Goal: Ask a question

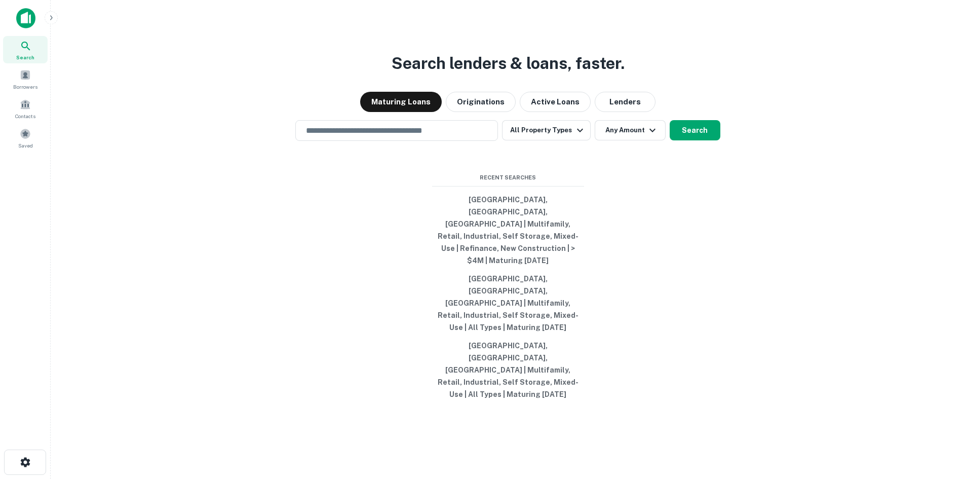
click at [797, 156] on div "Search lenders & loans, faster. Maturing Loans Originations Active Loans Lender…" at bounding box center [508, 263] width 898 height 479
click at [29, 85] on span "Borrowers" at bounding box center [25, 87] width 24 height 8
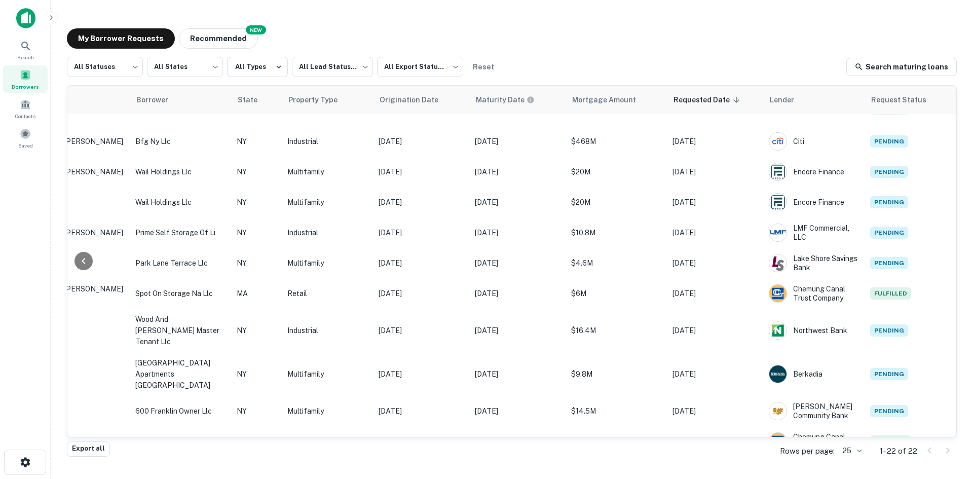
scroll to position [365, 207]
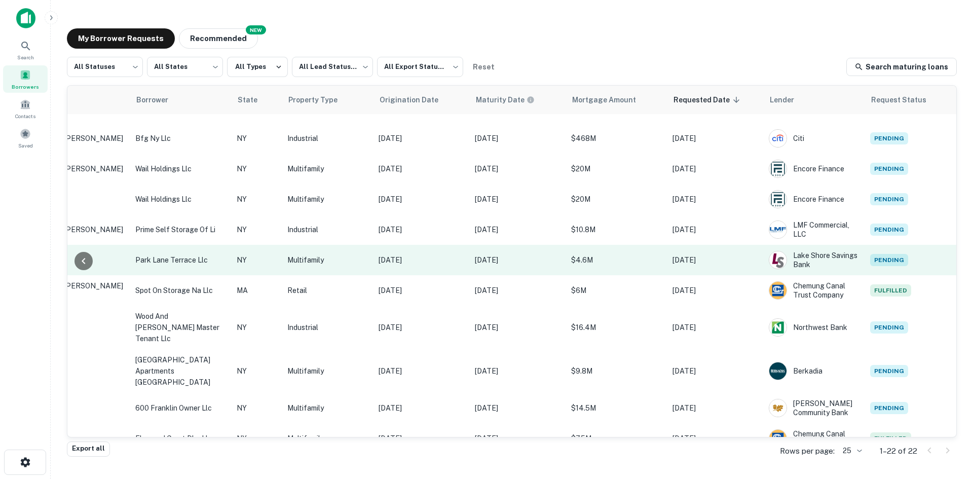
click at [919, 261] on td "Pending" at bounding box center [910, 260] width 91 height 30
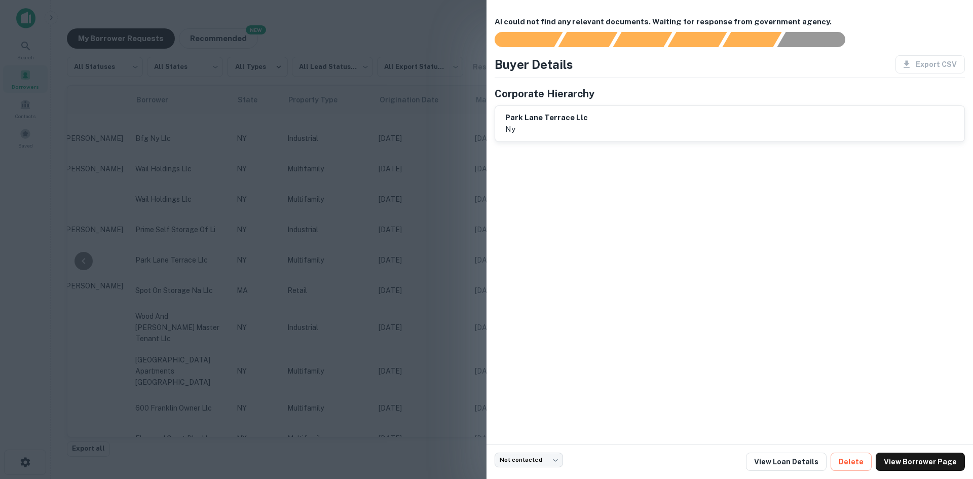
click at [434, 36] on div at bounding box center [486, 239] width 973 height 479
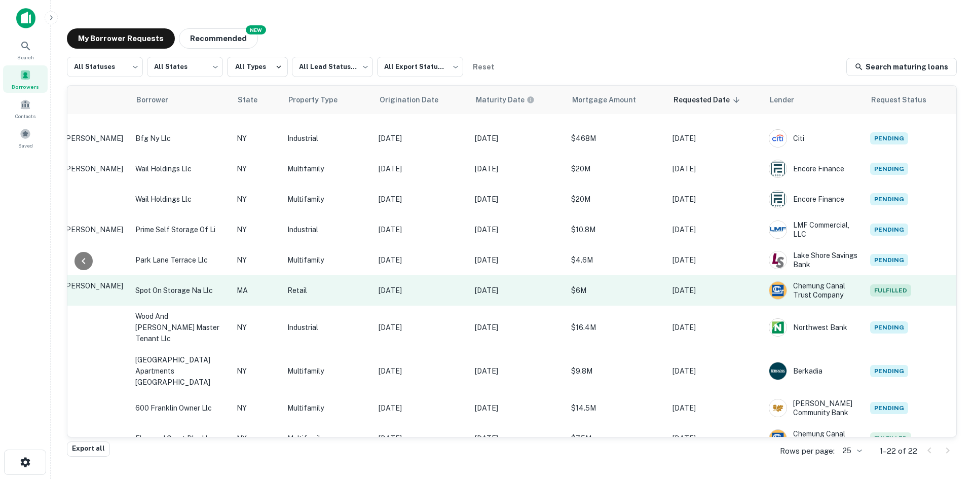
click at [458, 287] on td "Sep 10, 2023" at bounding box center [421, 290] width 96 height 30
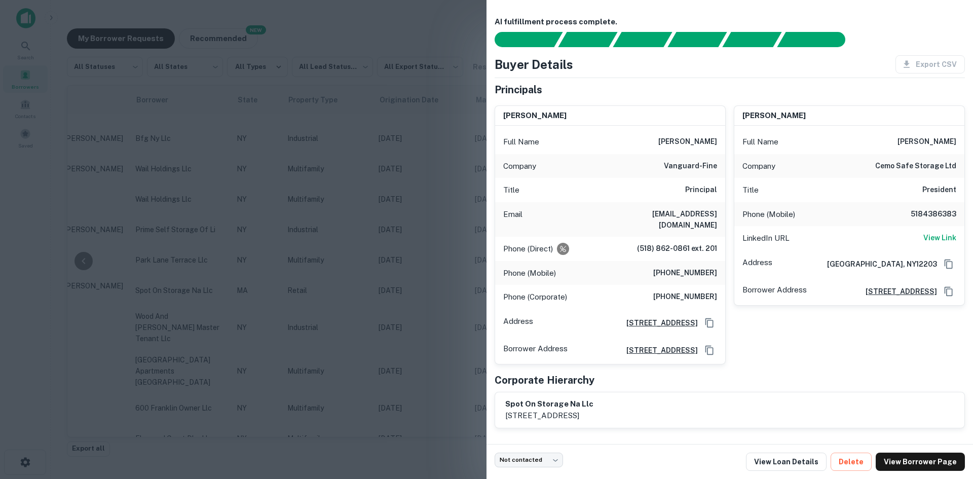
click at [462, 23] on div at bounding box center [486, 239] width 973 height 479
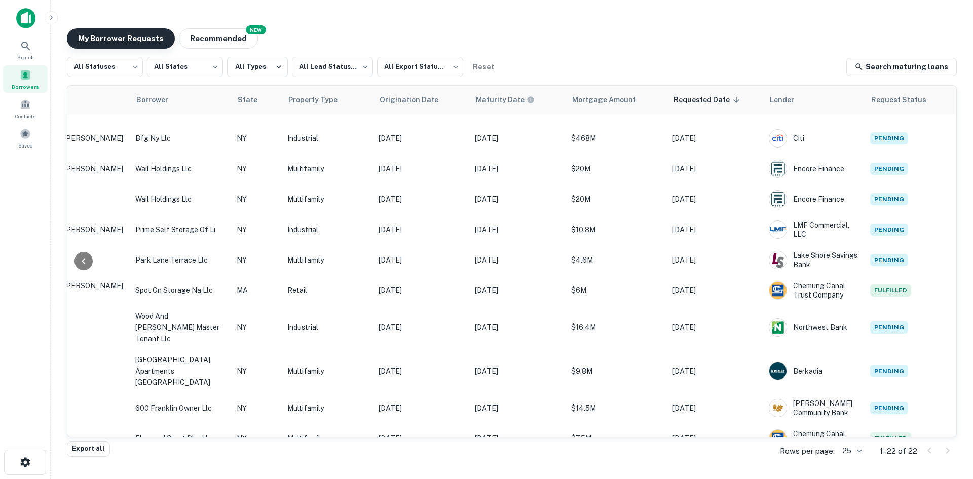
click at [100, 37] on button "My Borrower Requests" at bounding box center [121, 38] width 108 height 20
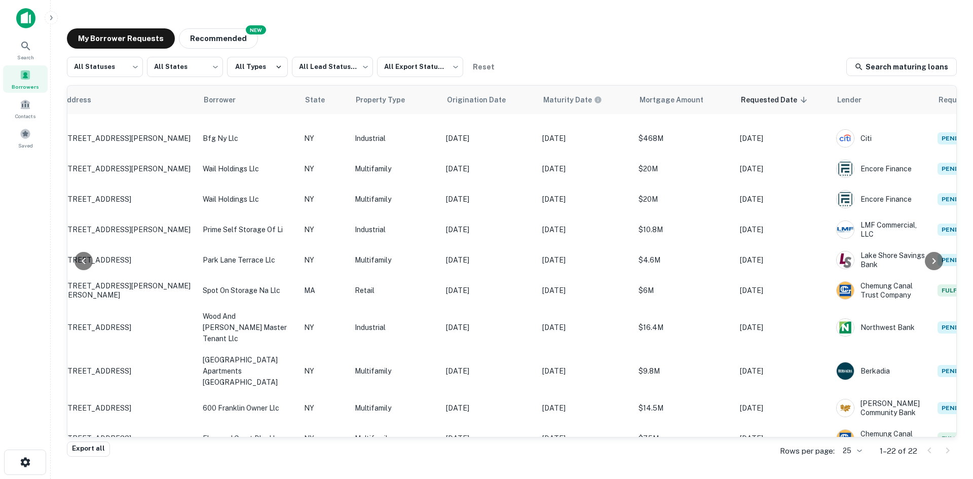
scroll to position [365, 0]
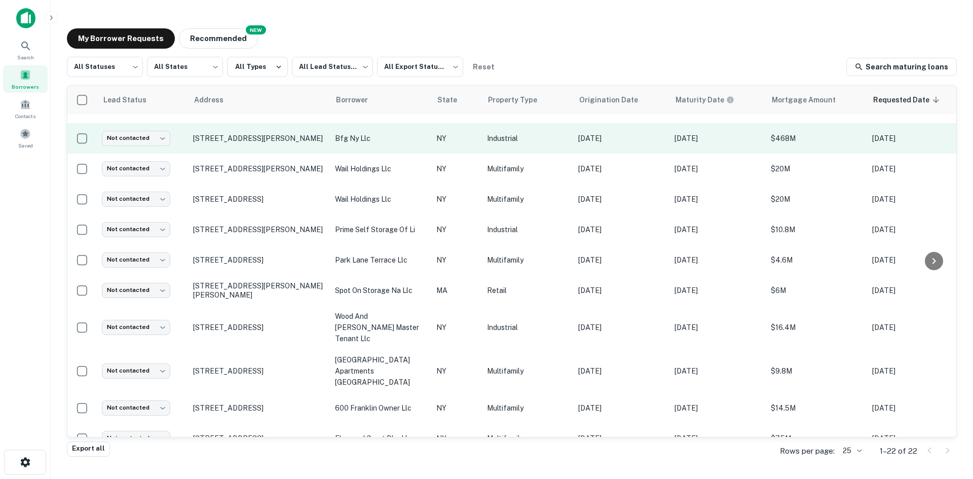
click at [720, 144] on td "Aug 10, 2026" at bounding box center [717, 138] width 96 height 30
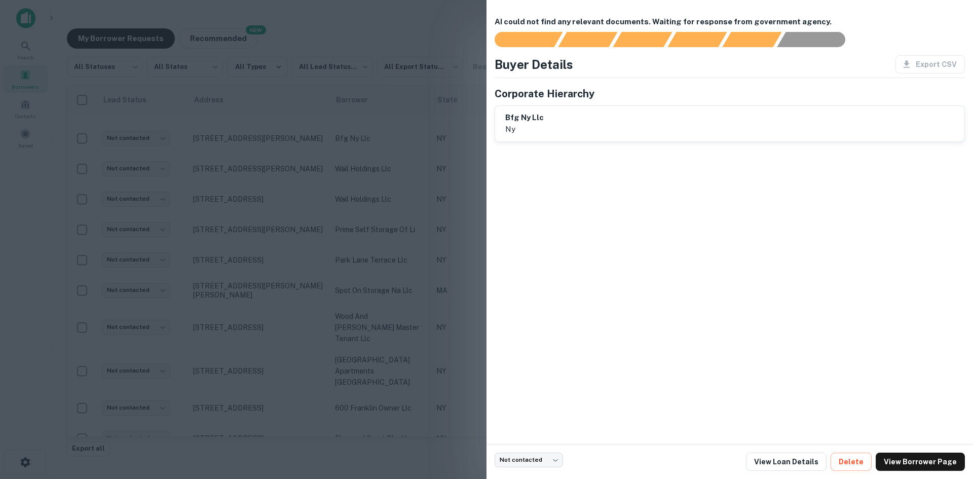
click at [399, 29] on div at bounding box center [486, 239] width 973 height 479
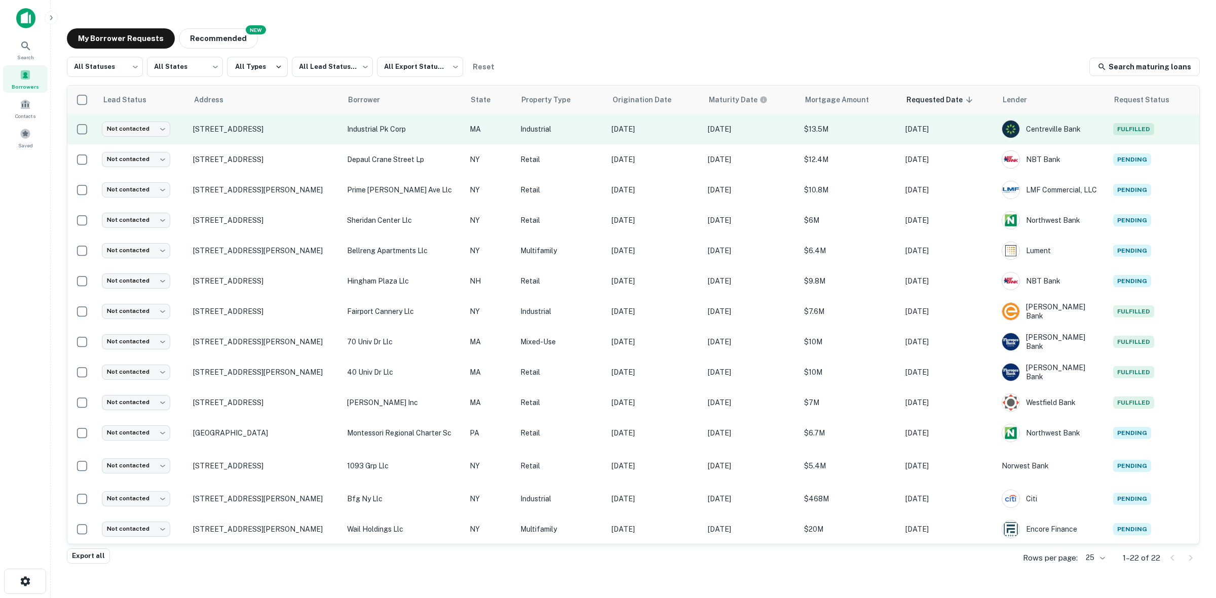
click at [972, 130] on span "Fulfilled" at bounding box center [1133, 129] width 41 height 12
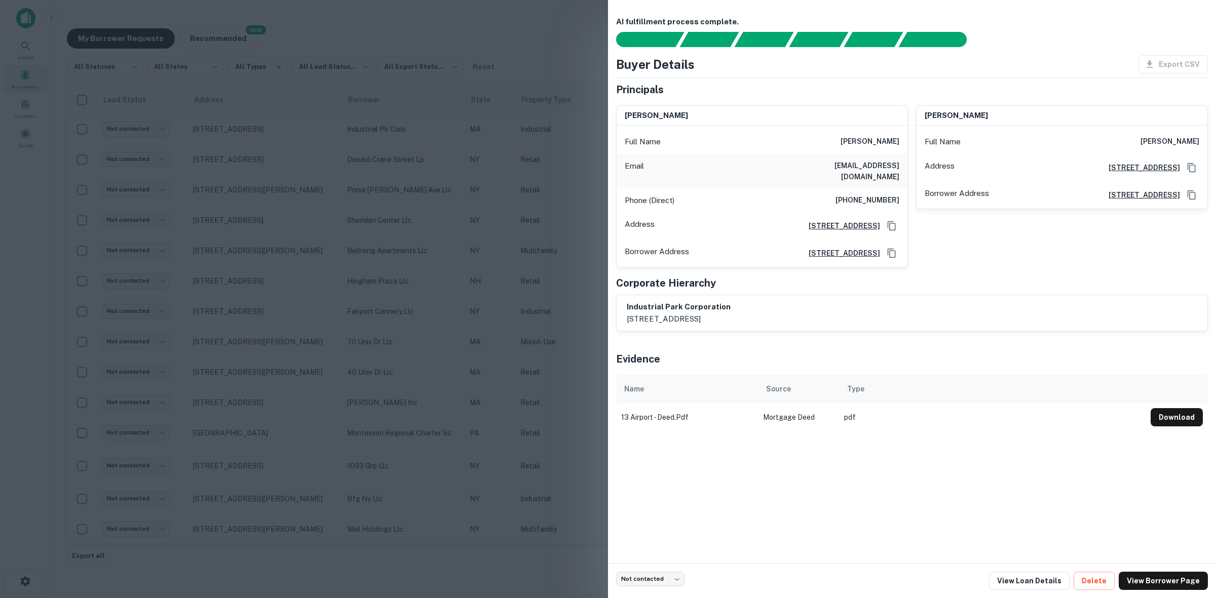
click at [520, 19] on div at bounding box center [608, 299] width 1216 height 598
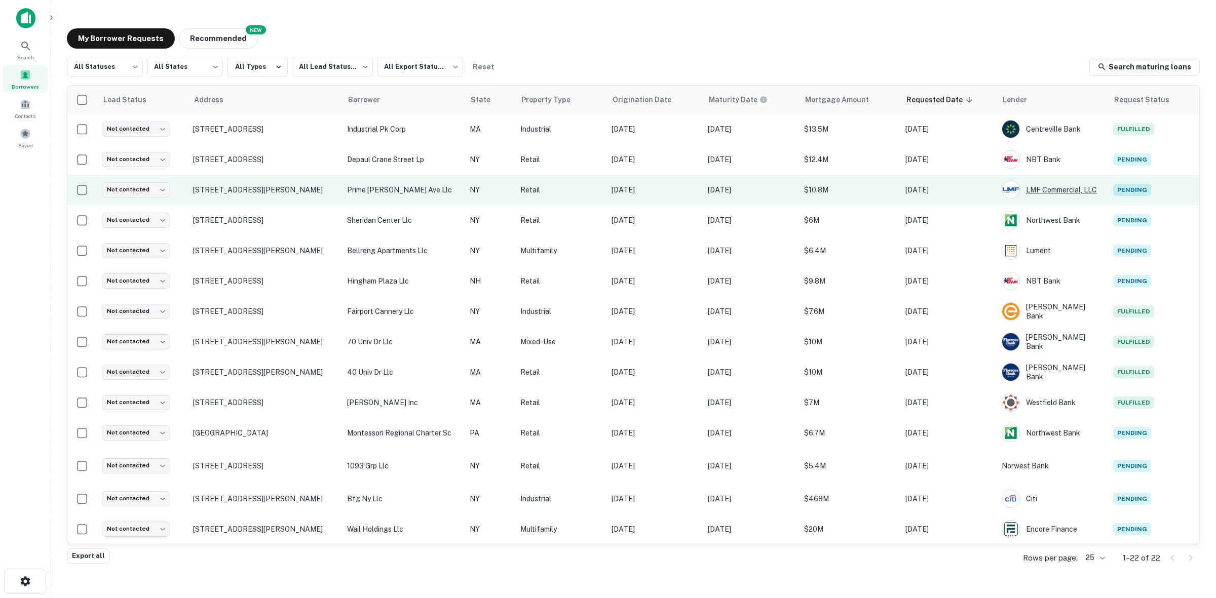
click at [972, 193] on div "LMF Commercial, LLC" at bounding box center [1052, 190] width 101 height 18
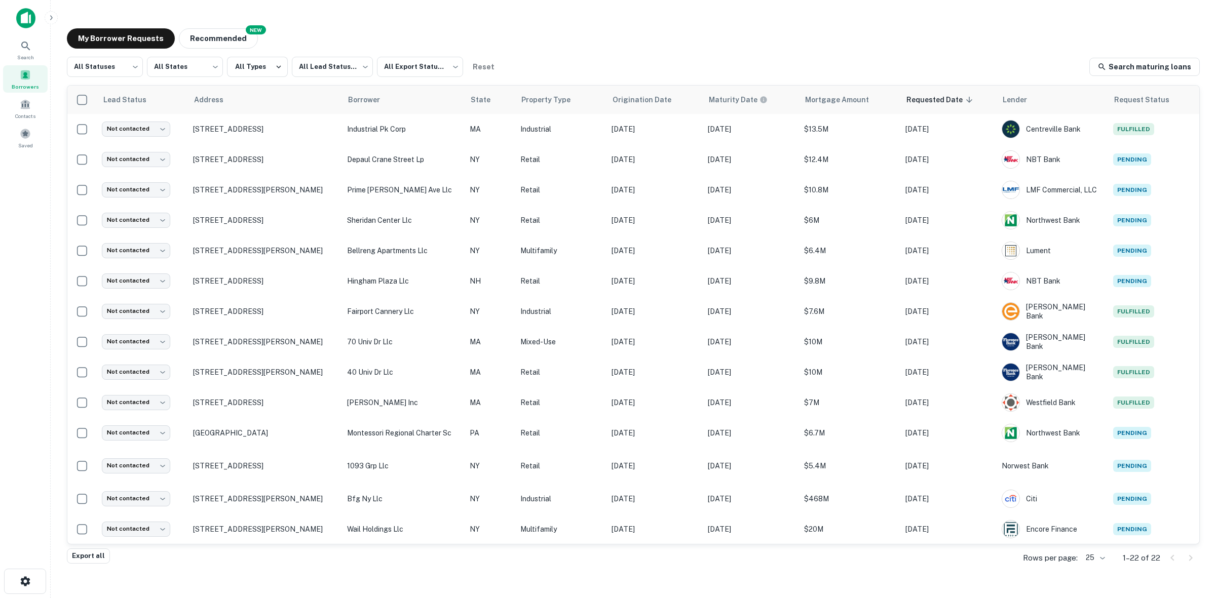
click at [26, 18] on img at bounding box center [25, 18] width 19 height 20
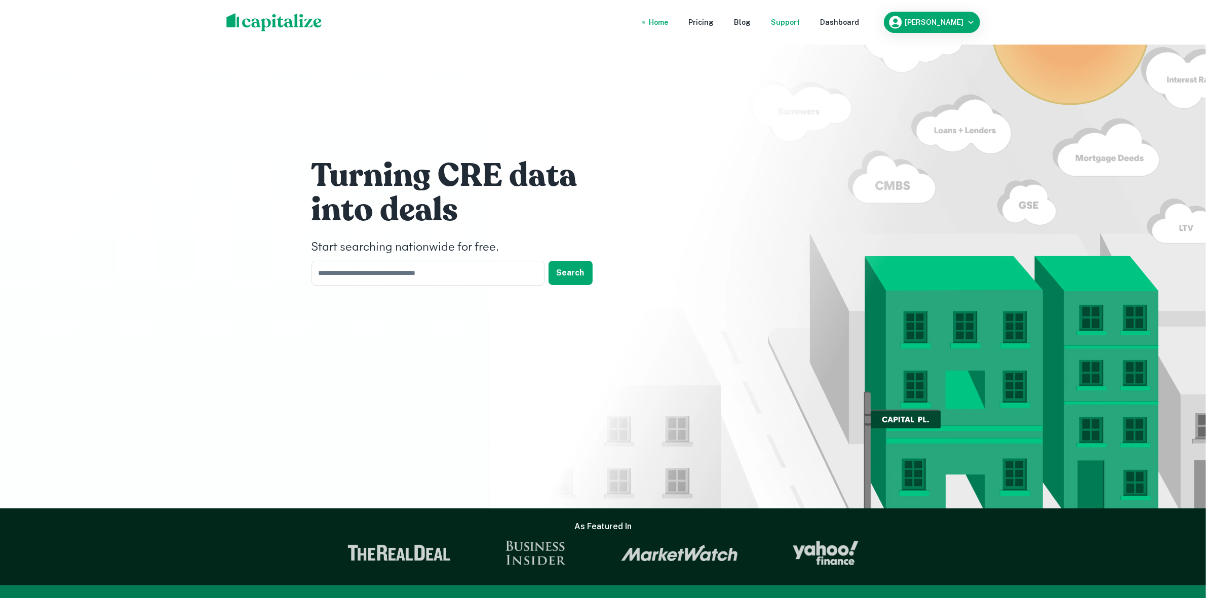
click at [788, 23] on div "Support" at bounding box center [786, 22] width 29 height 11
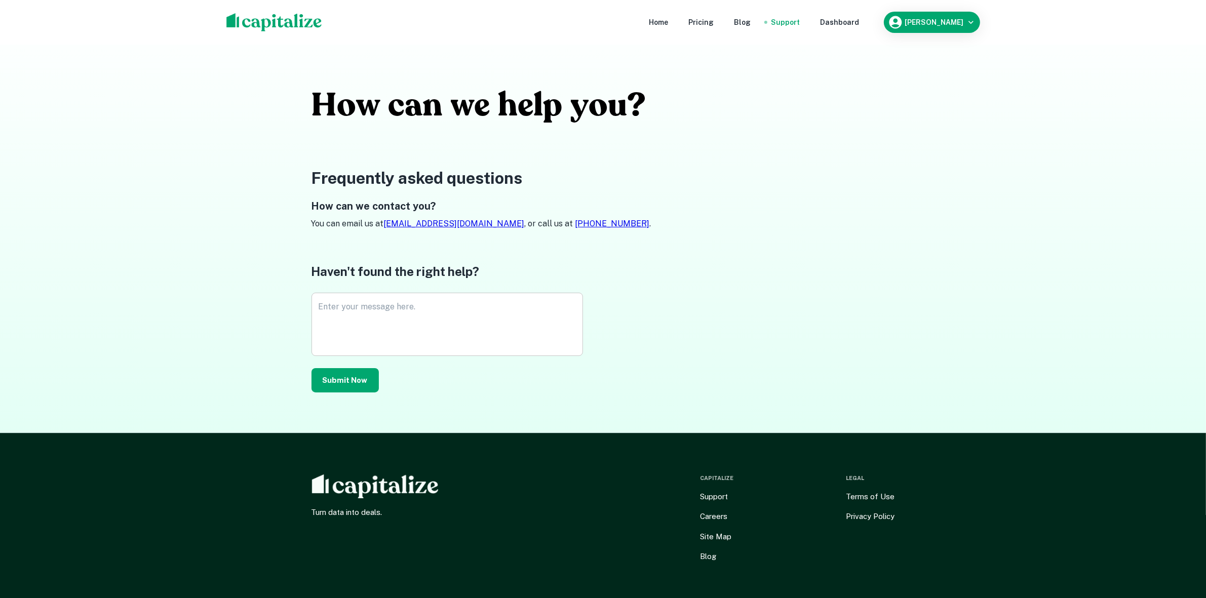
click at [397, 315] on textarea "Enter your message here." at bounding box center [447, 324] width 257 height 47
click at [880, 327] on div "Haven't found the right help? Enter your message here. * Enter your message her…" at bounding box center [604, 327] width 584 height 130
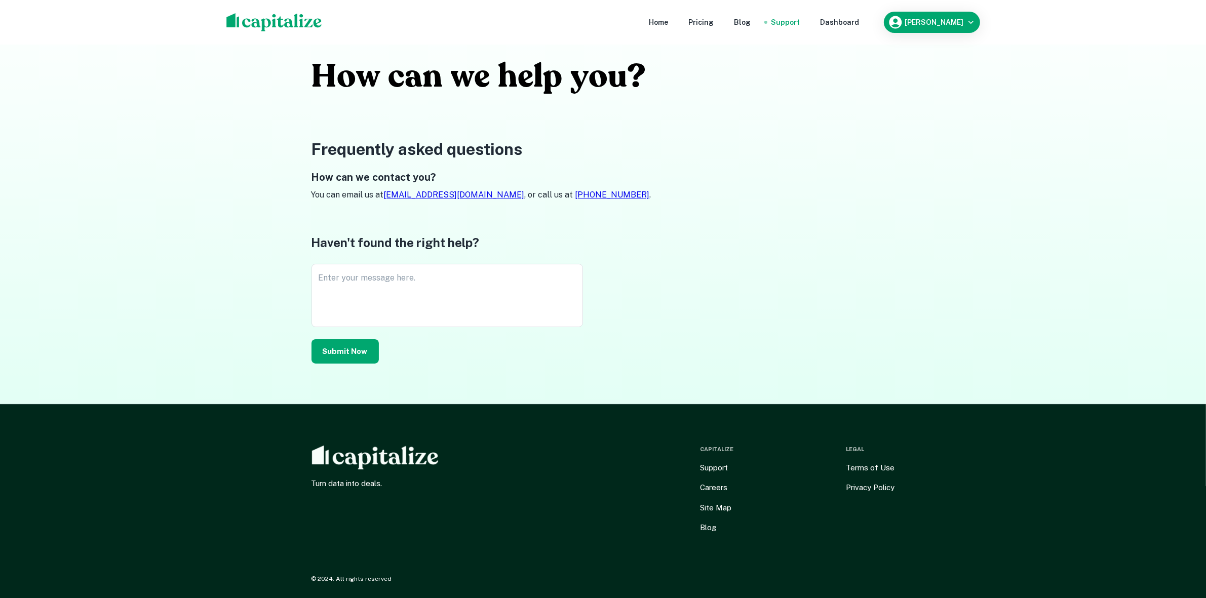
scroll to position [34, 0]
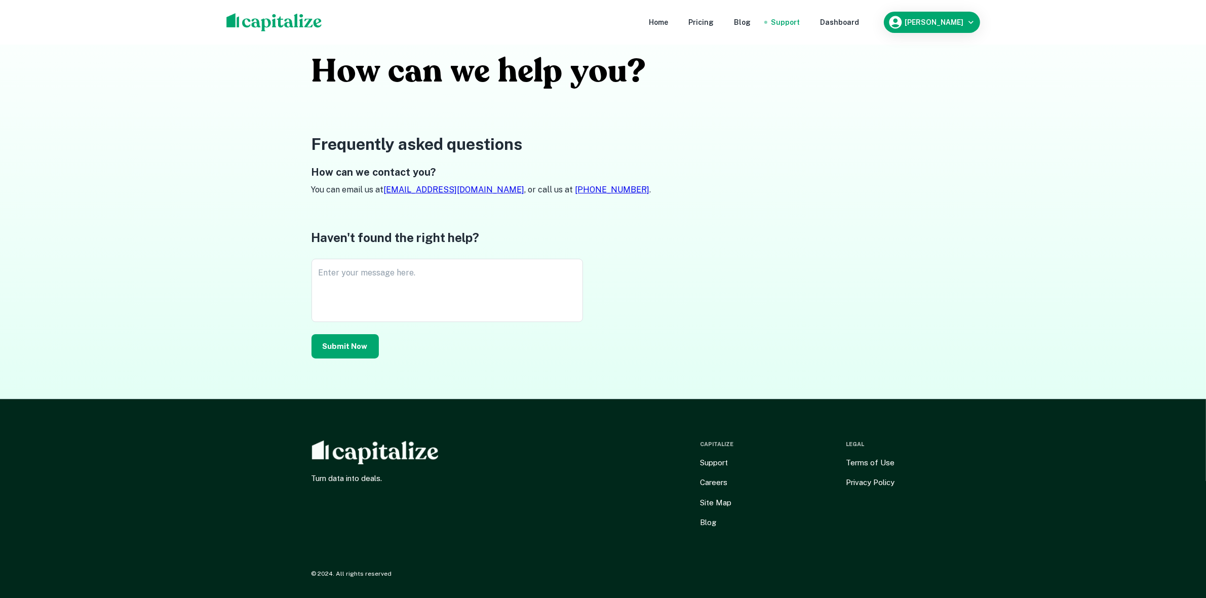
click at [873, 283] on div "Haven't found the right help? Enter your message here. * Enter your message her…" at bounding box center [604, 293] width 584 height 130
drag, startPoint x: 873, startPoint y: 282, endPoint x: 715, endPoint y: 246, distance: 162.2
click at [715, 246] on div "Haven't found the right help? Enter your message here. * Enter your message her…" at bounding box center [604, 293] width 584 height 130
click at [581, 298] on div "* Enter your message here." at bounding box center [448, 290] width 272 height 63
click at [678, 236] on div "Haven't found the right help? Enter your message here. * Enter your message her…" at bounding box center [604, 293] width 584 height 130
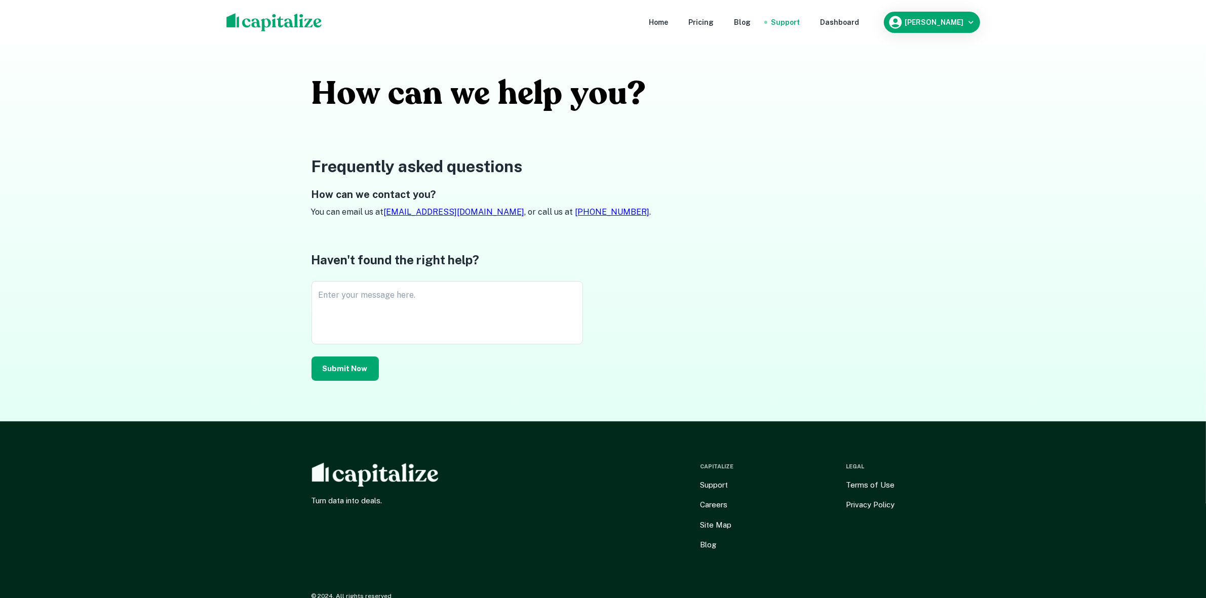
scroll to position [0, 0]
